Goal: Transaction & Acquisition: Purchase product/service

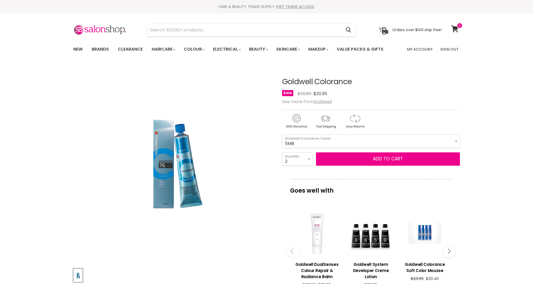
select select "2"
click at [456, 26] on icon at bounding box center [454, 28] width 7 height 7
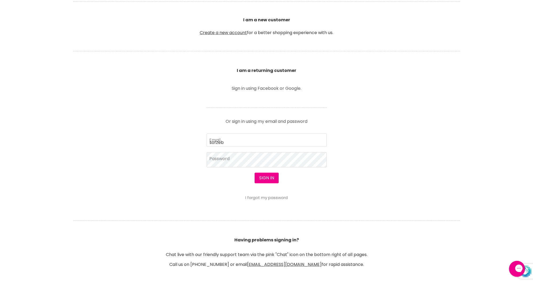
scroll to position [172, 0]
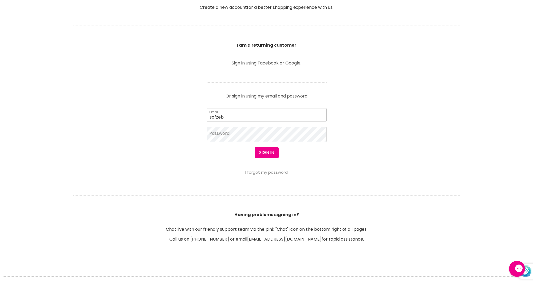
click at [281, 120] on input "sofzeb" at bounding box center [267, 114] width 120 height 13
type input "[EMAIL_ADDRESS][DOMAIN_NAME]"
click at [267, 151] on button "Sign in" at bounding box center [267, 152] width 24 height 11
